Goal: Obtain resource: Obtain resource

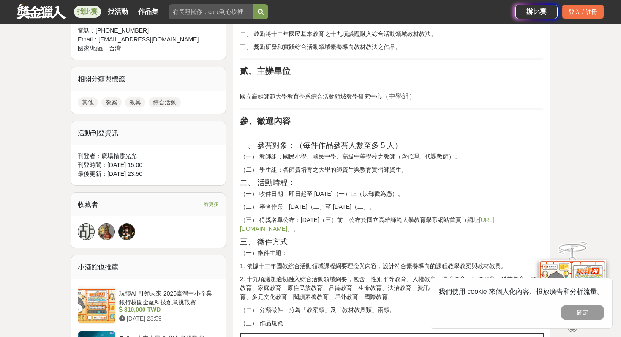
scroll to position [409, 0]
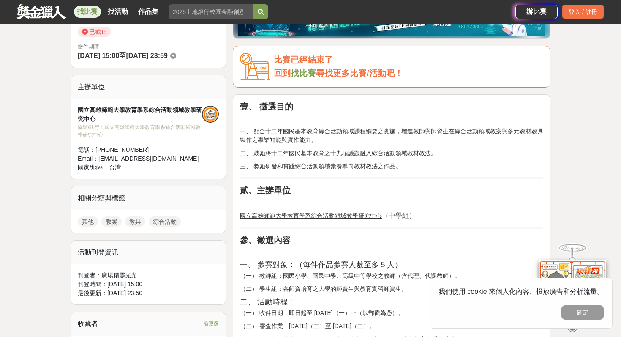
scroll to position [305, 0]
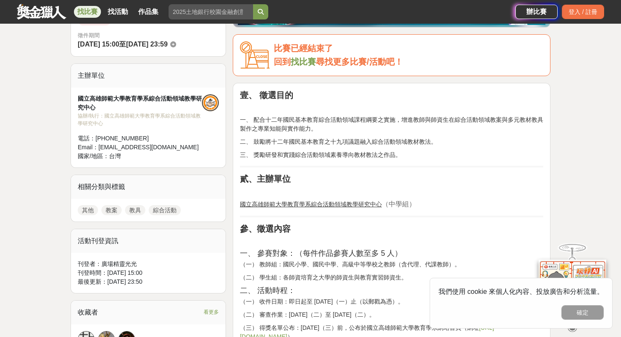
click at [283, 204] on u "國立高雄師範大學教育學系綜合活動領域教學研究中心" at bounding box center [311, 204] width 142 height 7
click at [363, 208] on p "國立高雄師範大學教育學系綜合活動領域教學研究中心 （中學組）" at bounding box center [391, 204] width 303 height 10
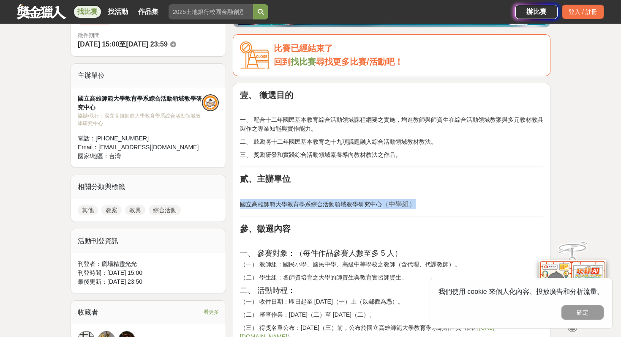
drag, startPoint x: 423, startPoint y: 203, endPoint x: 239, endPoint y: 203, distance: 184.6
copy p "國立高雄師範大學教育學系綜合活動領域教學研究中心 （中學組）"
